Goal: Information Seeking & Learning: Learn about a topic

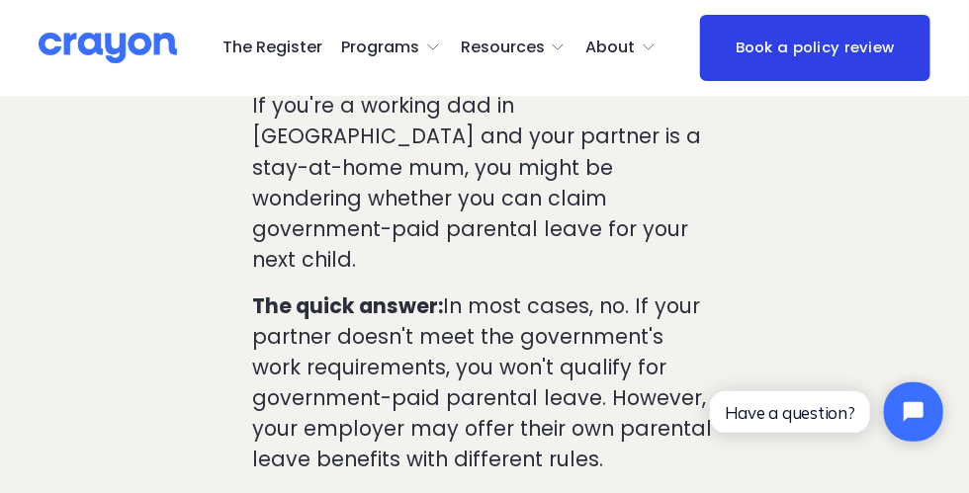
scroll to position [297, 0]
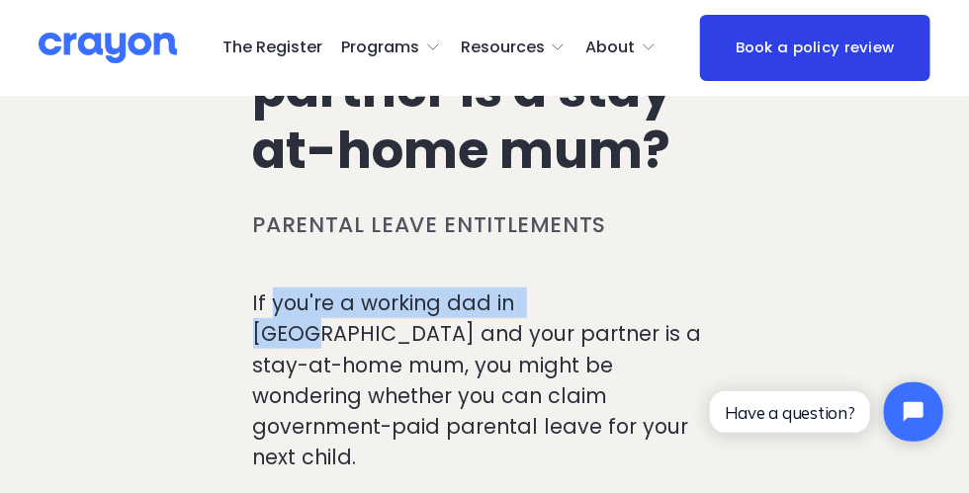
drag, startPoint x: 332, startPoint y: 302, endPoint x: 568, endPoint y: 312, distance: 236.5
click at [568, 312] on p "If you're a working dad in [GEOGRAPHIC_DATA] and your partner is a stay-at-home…" at bounding box center [485, 380] width 464 height 184
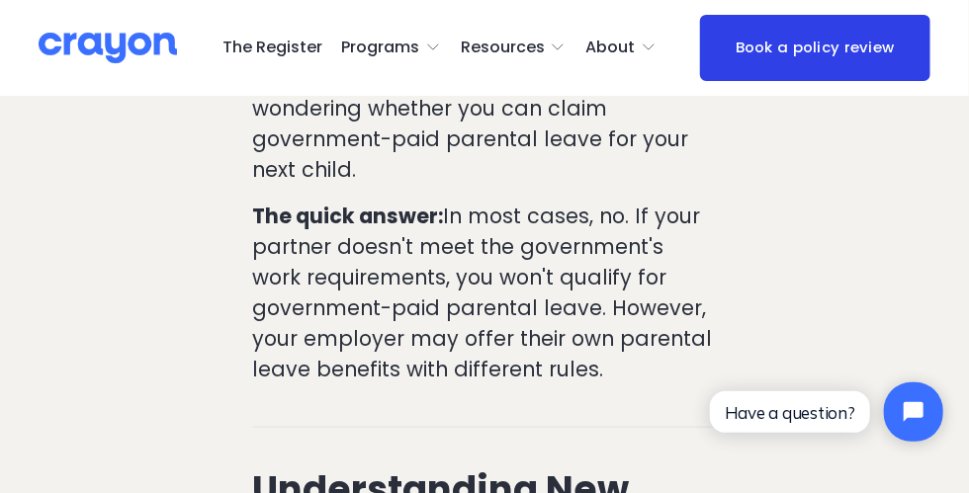
scroll to position [494, 0]
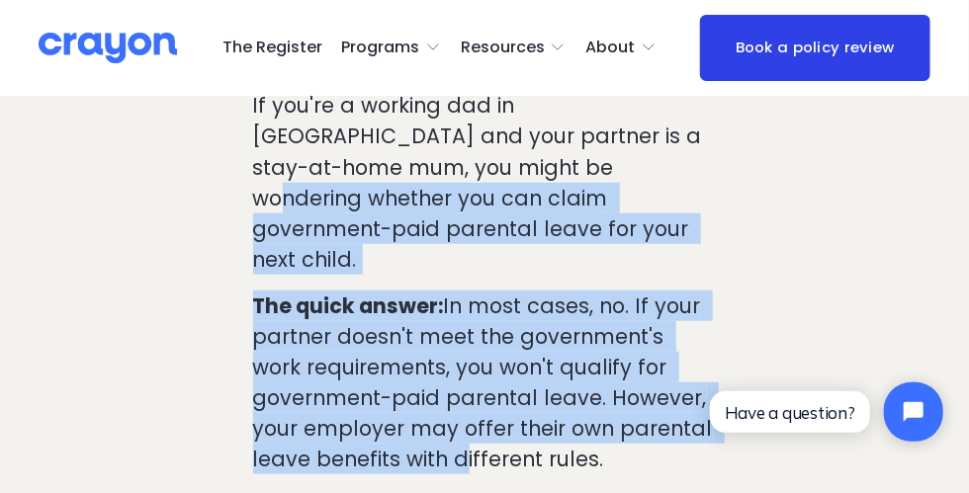
drag, startPoint x: 441, startPoint y: 183, endPoint x: 448, endPoint y: 424, distance: 241.3
click at [448, 424] on div "If you're a working dad in [GEOGRAPHIC_DATA] and your partner is a stay-at-home…" at bounding box center [485, 282] width 464 height 385
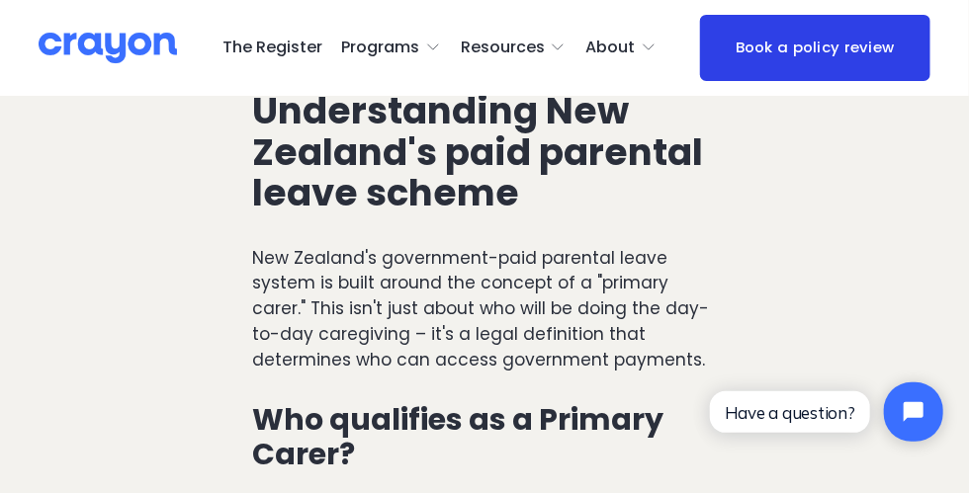
scroll to position [989, 0]
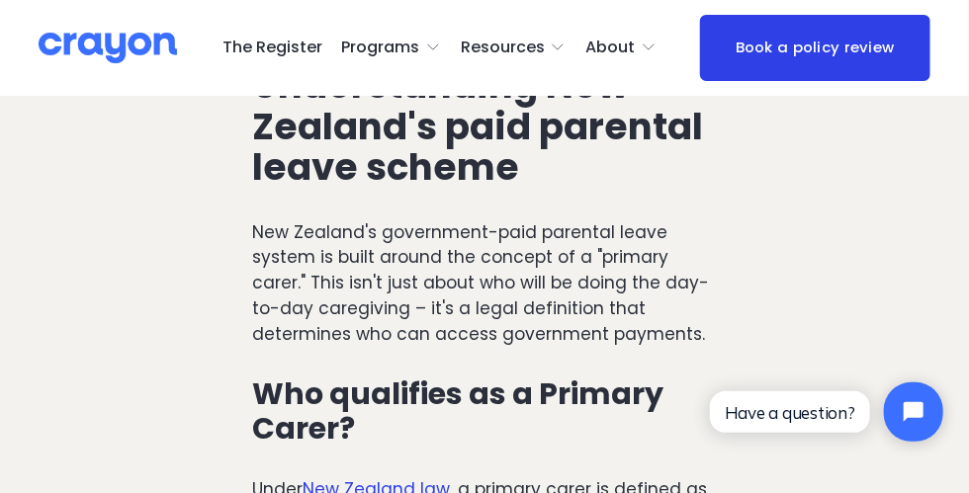
click at [431, 140] on h2 "Understanding New Zealand's paid parental leave scheme" at bounding box center [485, 126] width 464 height 123
click at [417, 106] on h2 "Understanding New Zealand's paid parental leave scheme" at bounding box center [485, 126] width 464 height 123
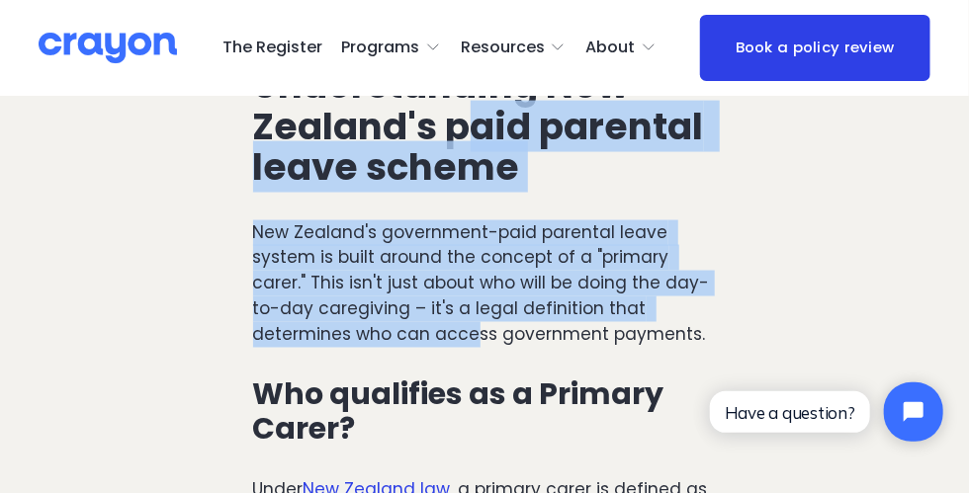
drag, startPoint x: 471, startPoint y: 119, endPoint x: 470, endPoint y: 302, distance: 182.9
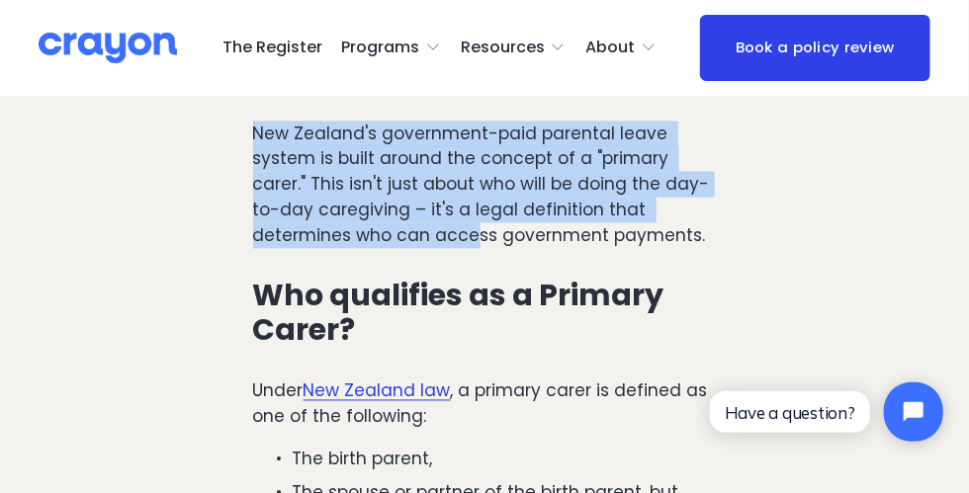
scroll to position [1186, 0]
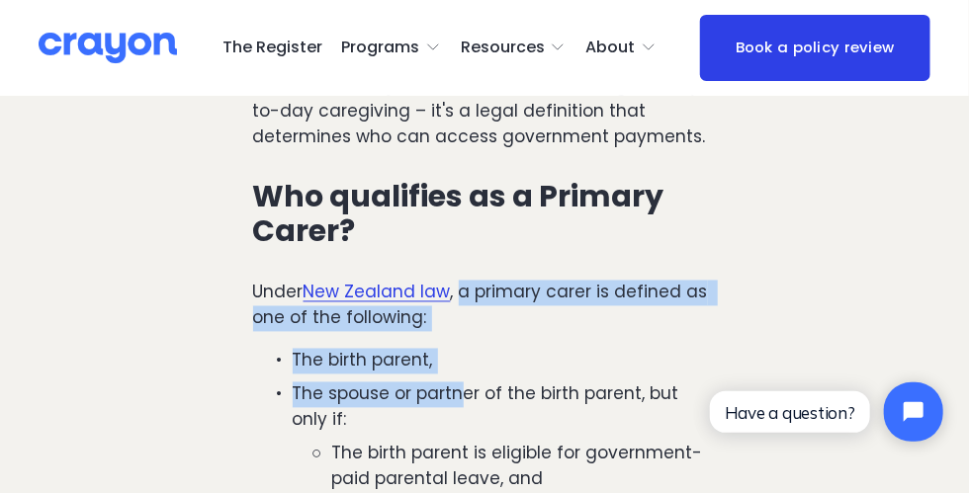
drag, startPoint x: 462, startPoint y: 273, endPoint x: 465, endPoint y: 367, distance: 94.0
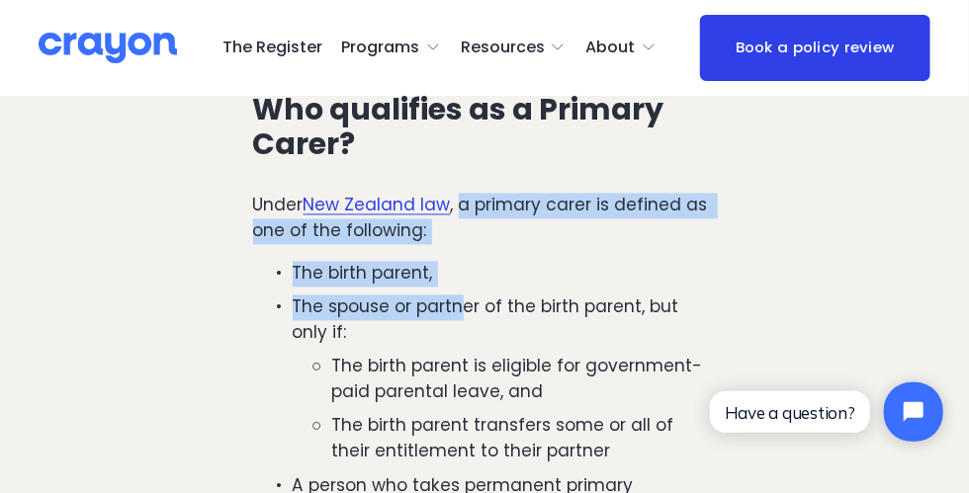
scroll to position [1285, 0]
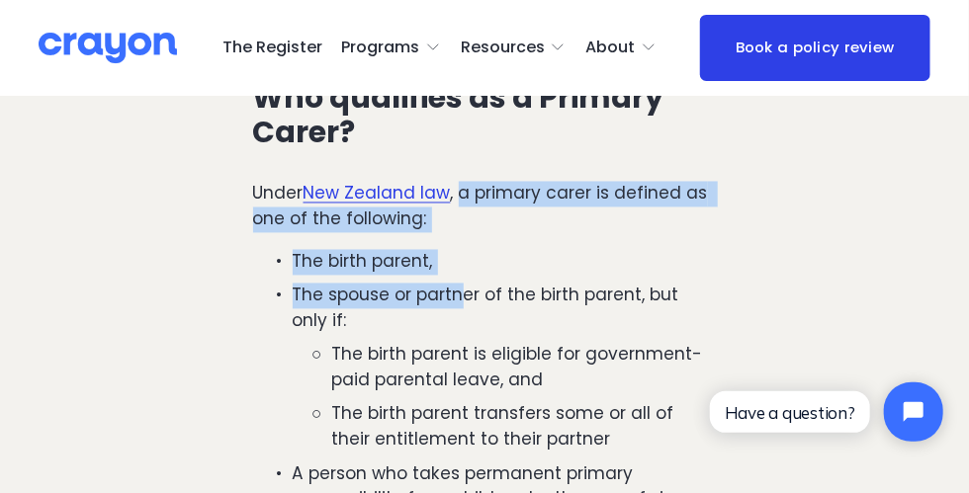
click at [454, 284] on p "The spouse or partner of the birth parent, but only if:" at bounding box center [505, 309] width 424 height 51
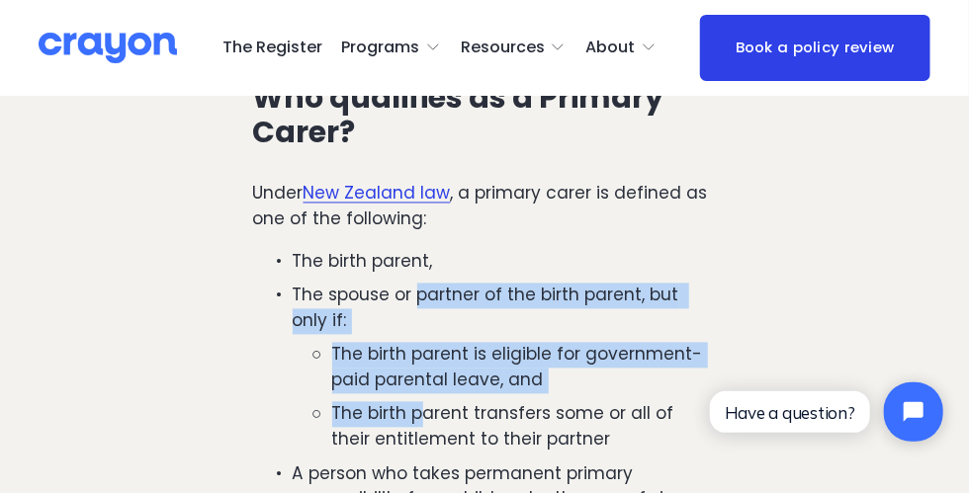
drag, startPoint x: 415, startPoint y: 264, endPoint x: 424, endPoint y: 393, distance: 129.8
click at [424, 393] on li "The spouse or partner of the birth parent, but only if: The birth parent is eli…" at bounding box center [505, 369] width 424 height 170
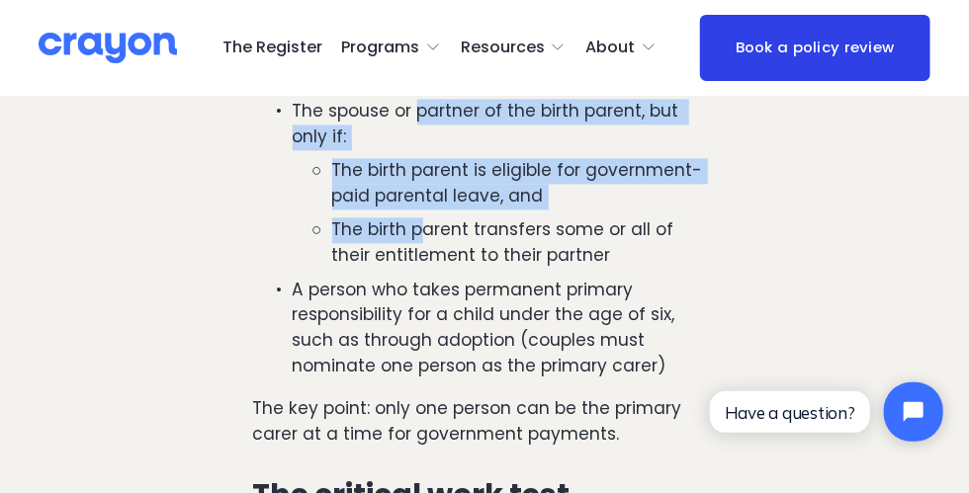
scroll to position [1483, 0]
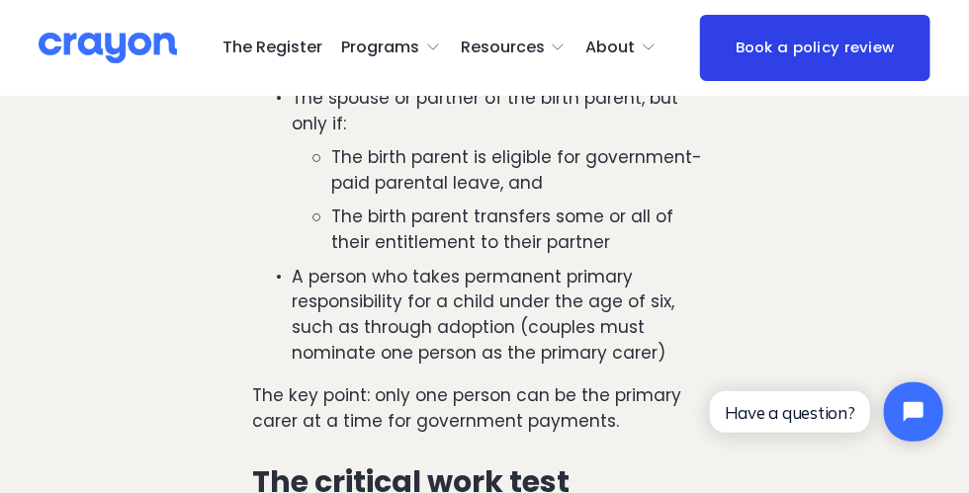
click at [498, 305] on p "A person who takes permanent primary responsibility for a child under the age o…" at bounding box center [505, 316] width 424 height 102
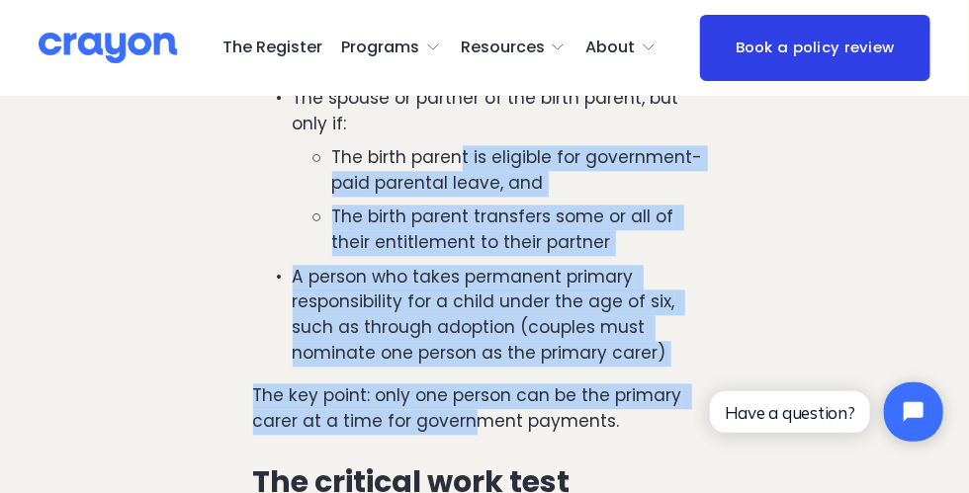
drag, startPoint x: 464, startPoint y: 120, endPoint x: 478, endPoint y: 392, distance: 273.2
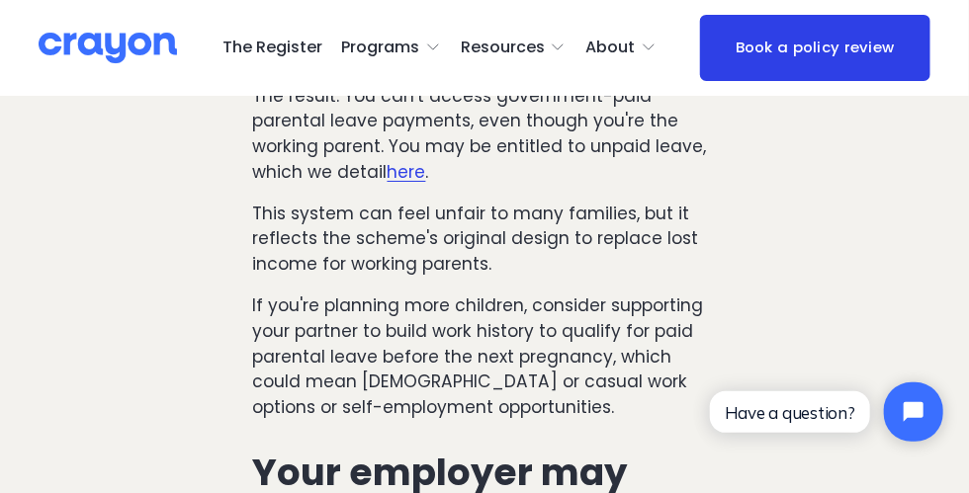
scroll to position [2076, 0]
